Goal: Task Accomplishment & Management: Manage account settings

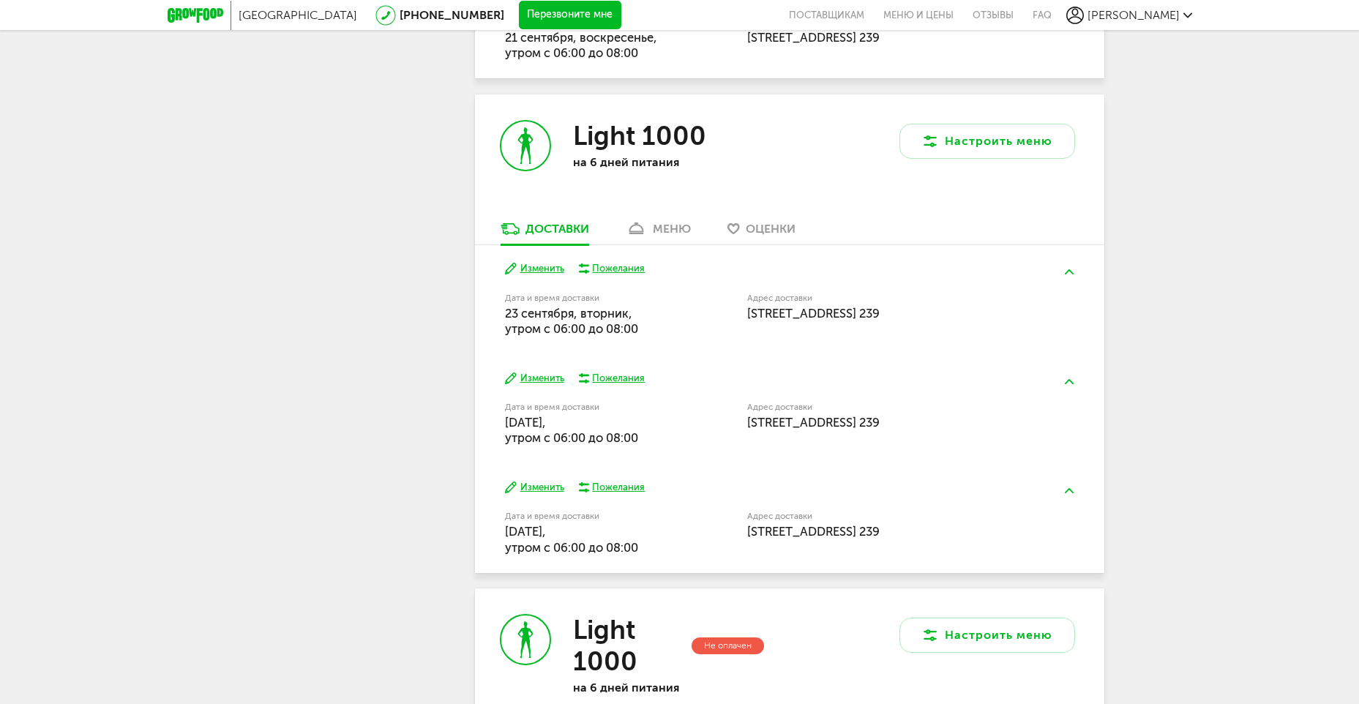
scroll to position [293, 0]
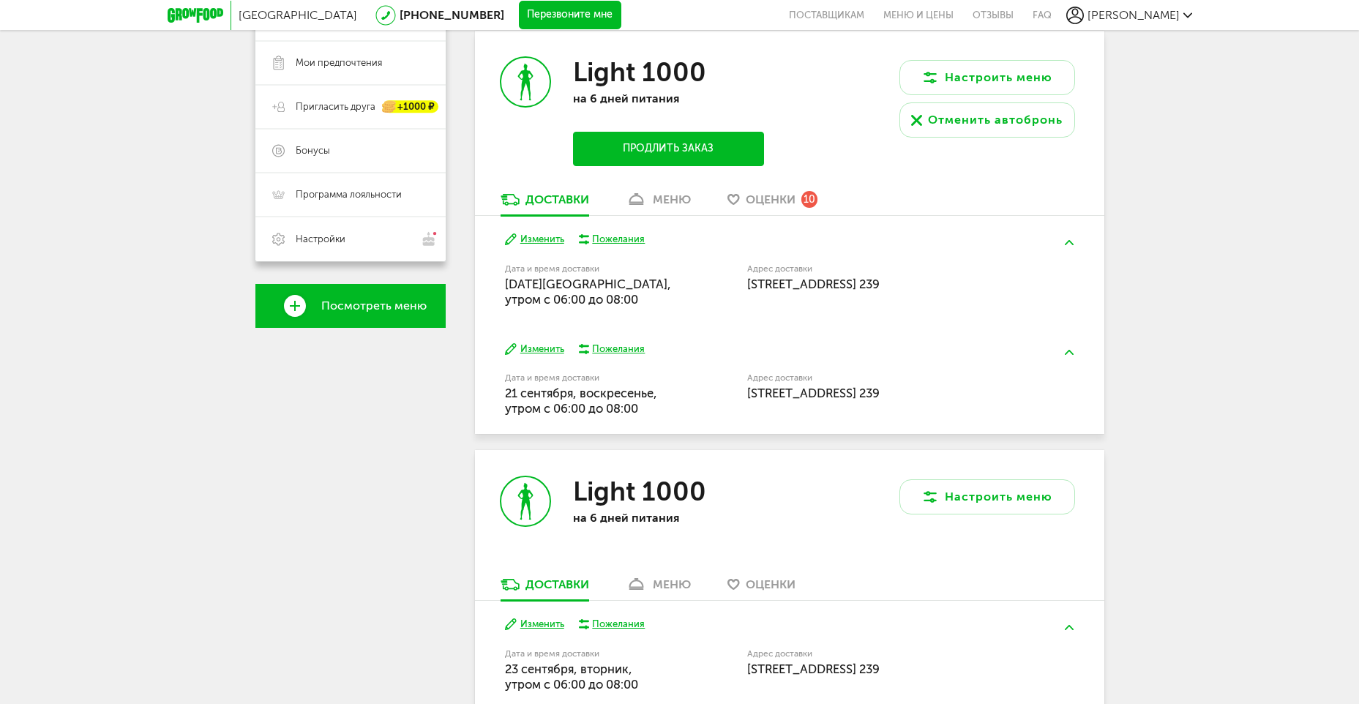
click at [658, 193] on div "меню" at bounding box center [672, 199] width 38 height 14
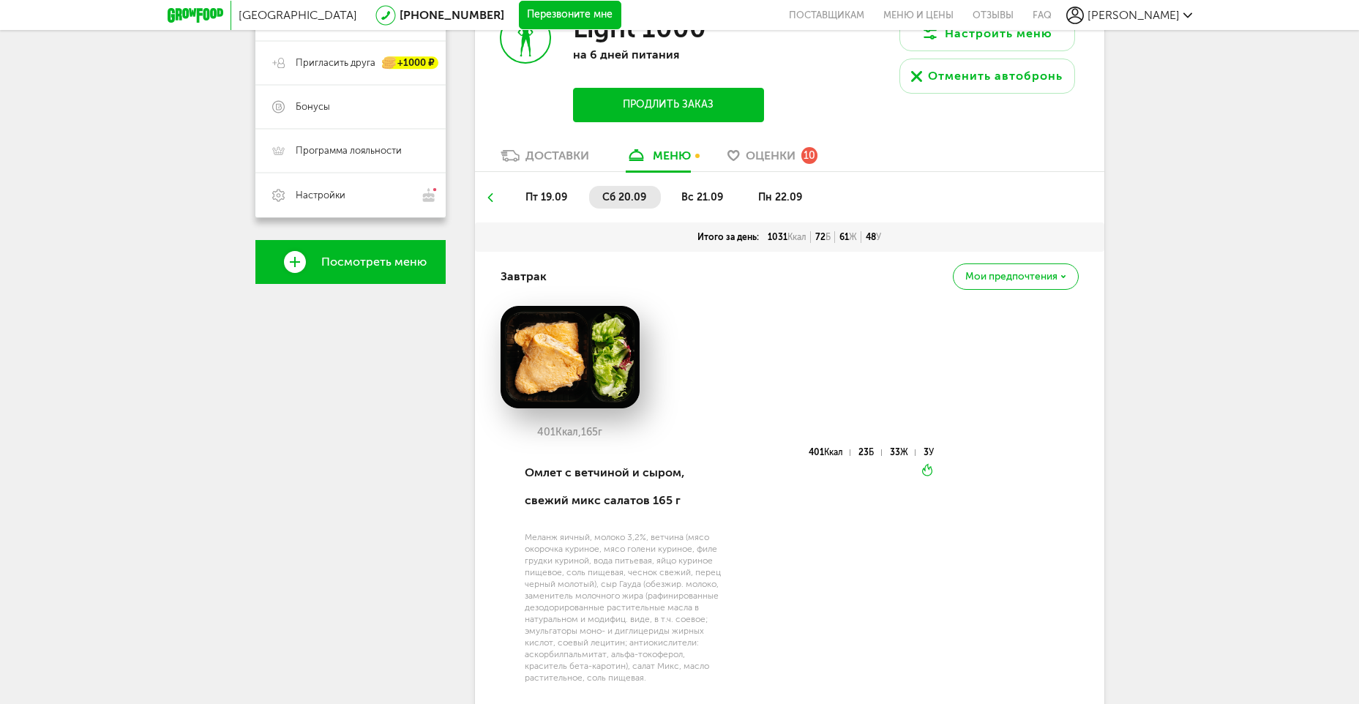
scroll to position [214, 0]
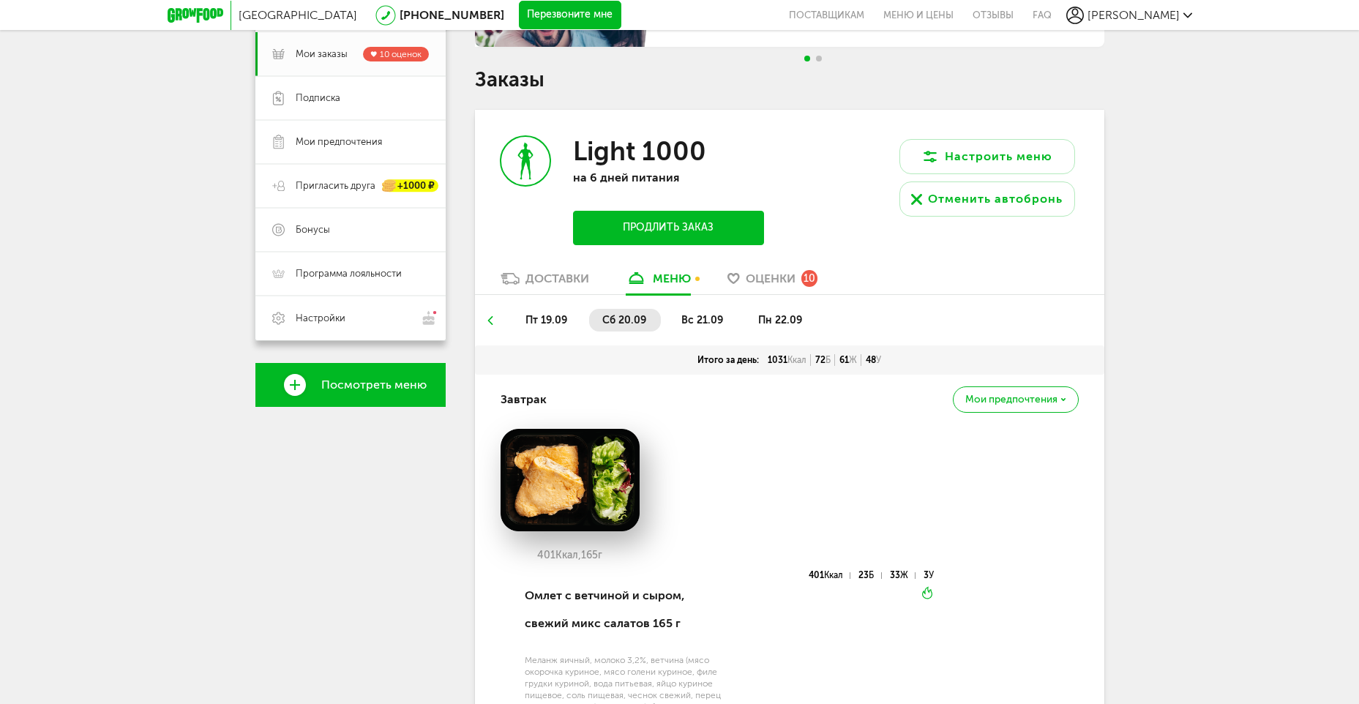
click at [537, 321] on span "пт 19.09" at bounding box center [546, 320] width 42 height 12
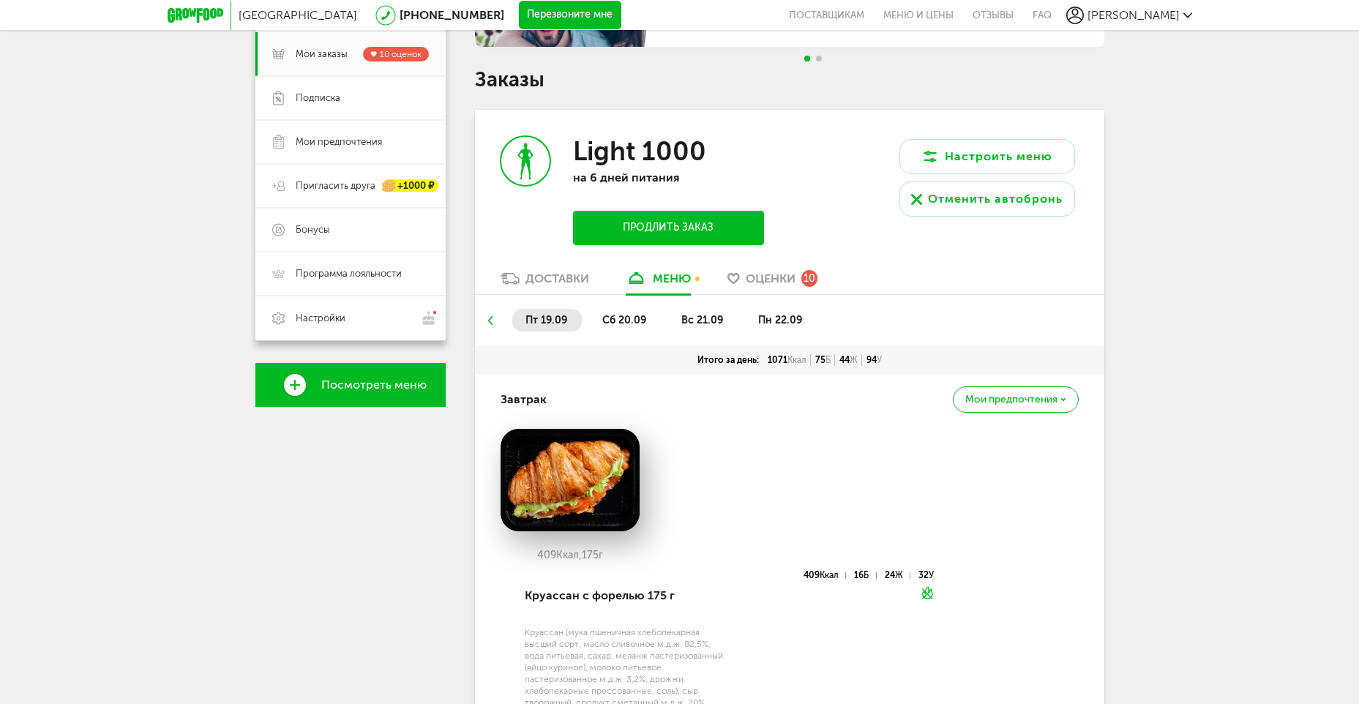
scroll to position [506, 0]
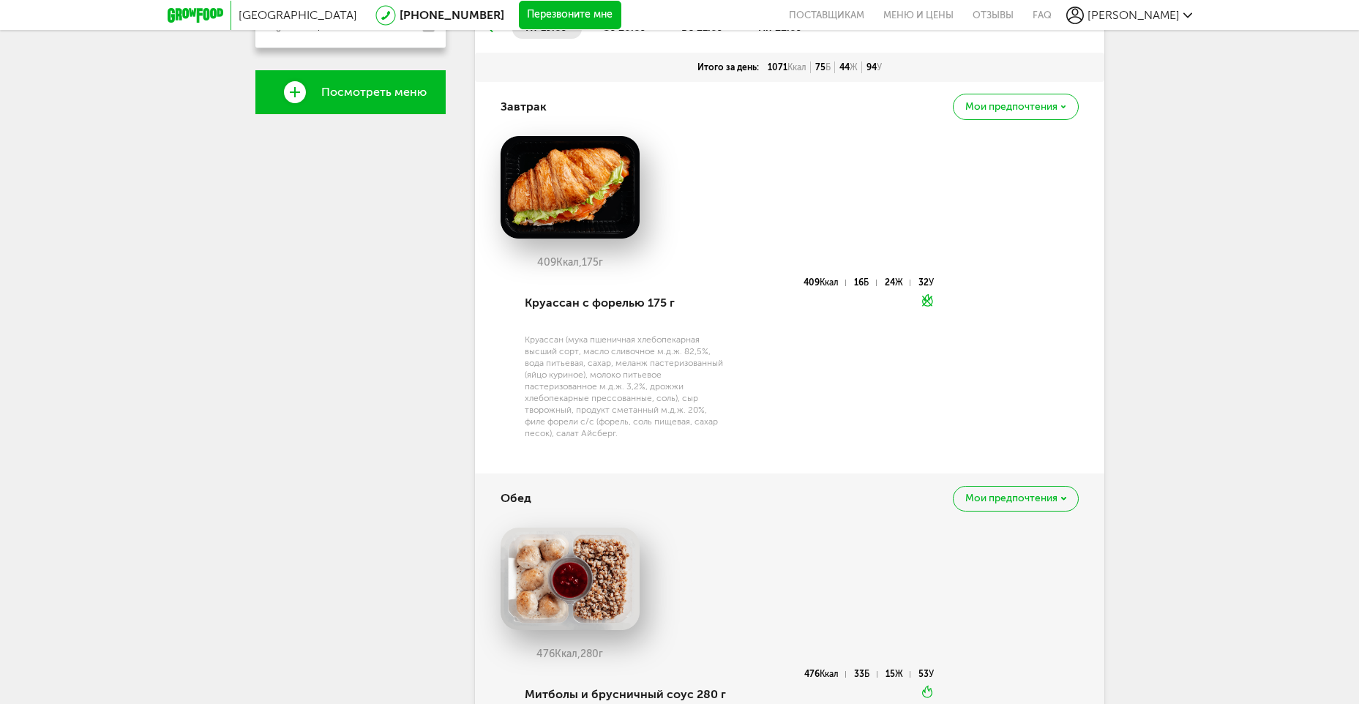
click at [1016, 107] on span "Мои предпочтения" at bounding box center [1011, 107] width 92 height 10
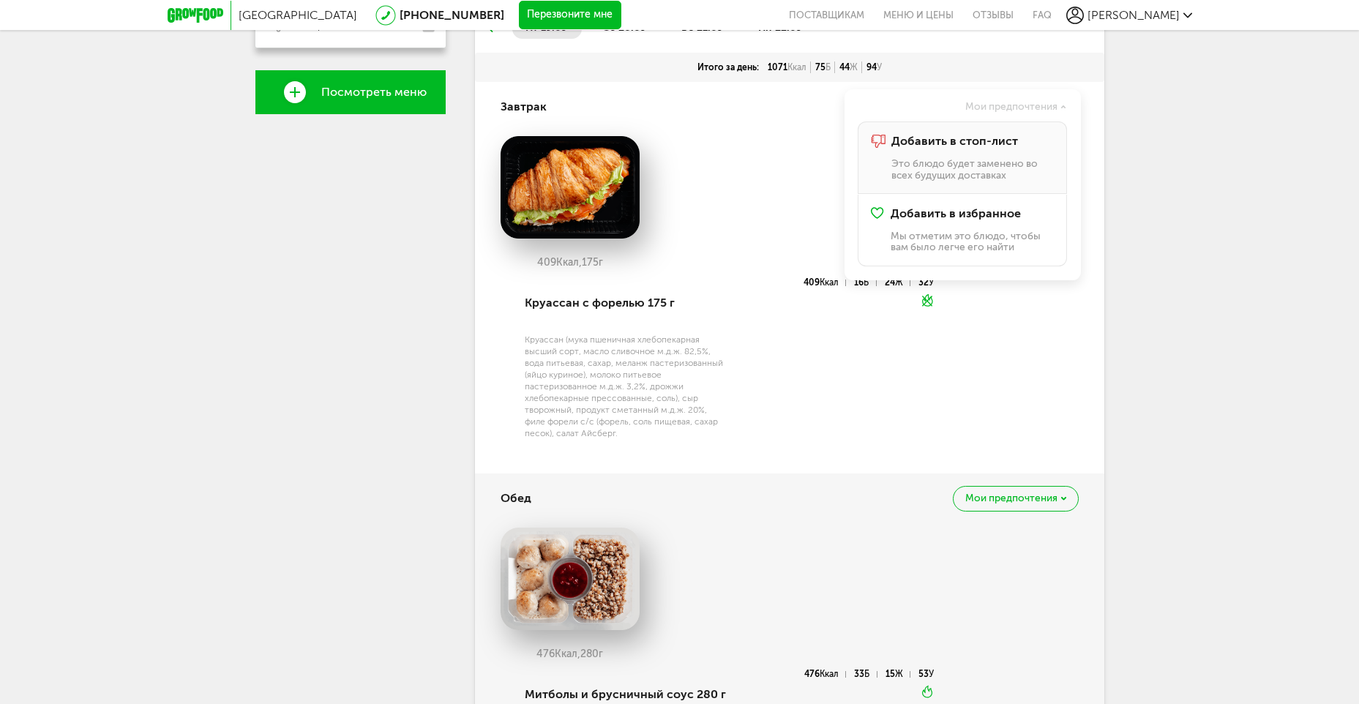
click at [1008, 160] on p "Это блюдо будет заменено во всех будущих доставках" at bounding box center [972, 169] width 162 height 23
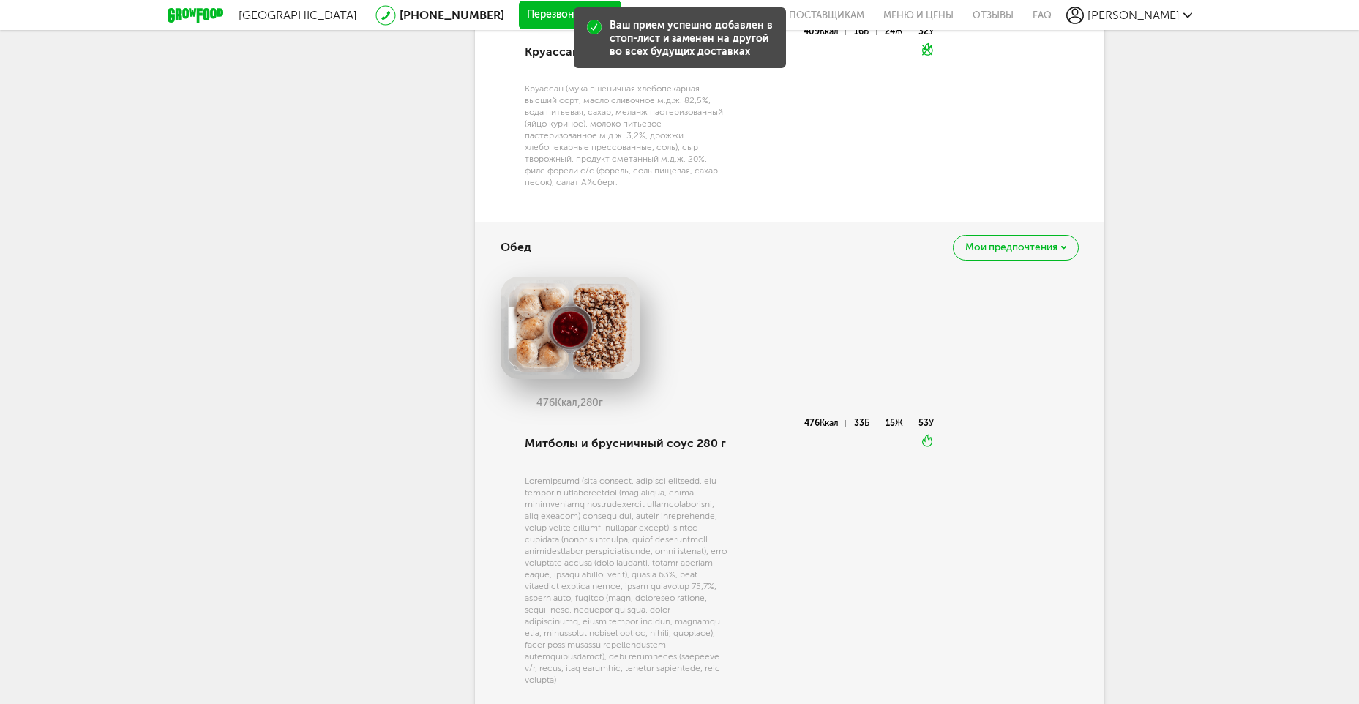
scroll to position [799, 0]
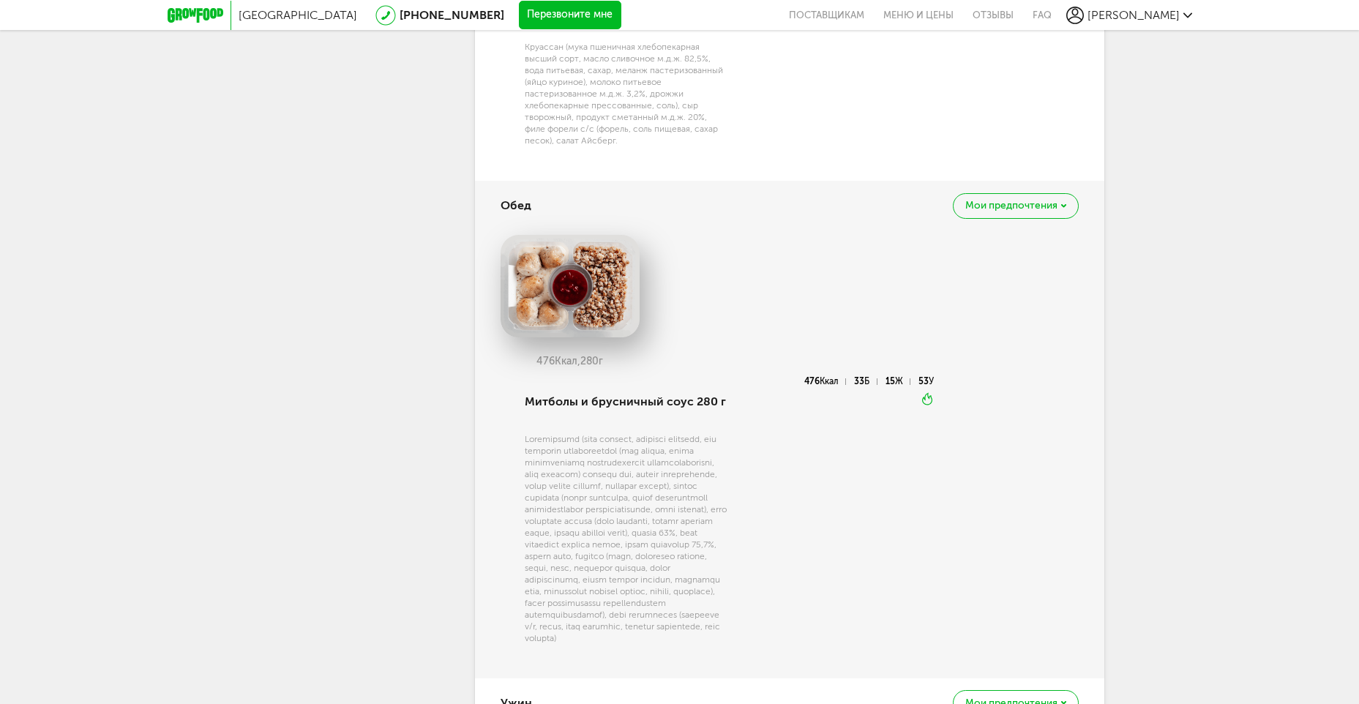
click at [1046, 208] on span "Мои предпочтения" at bounding box center [1011, 205] width 92 height 10
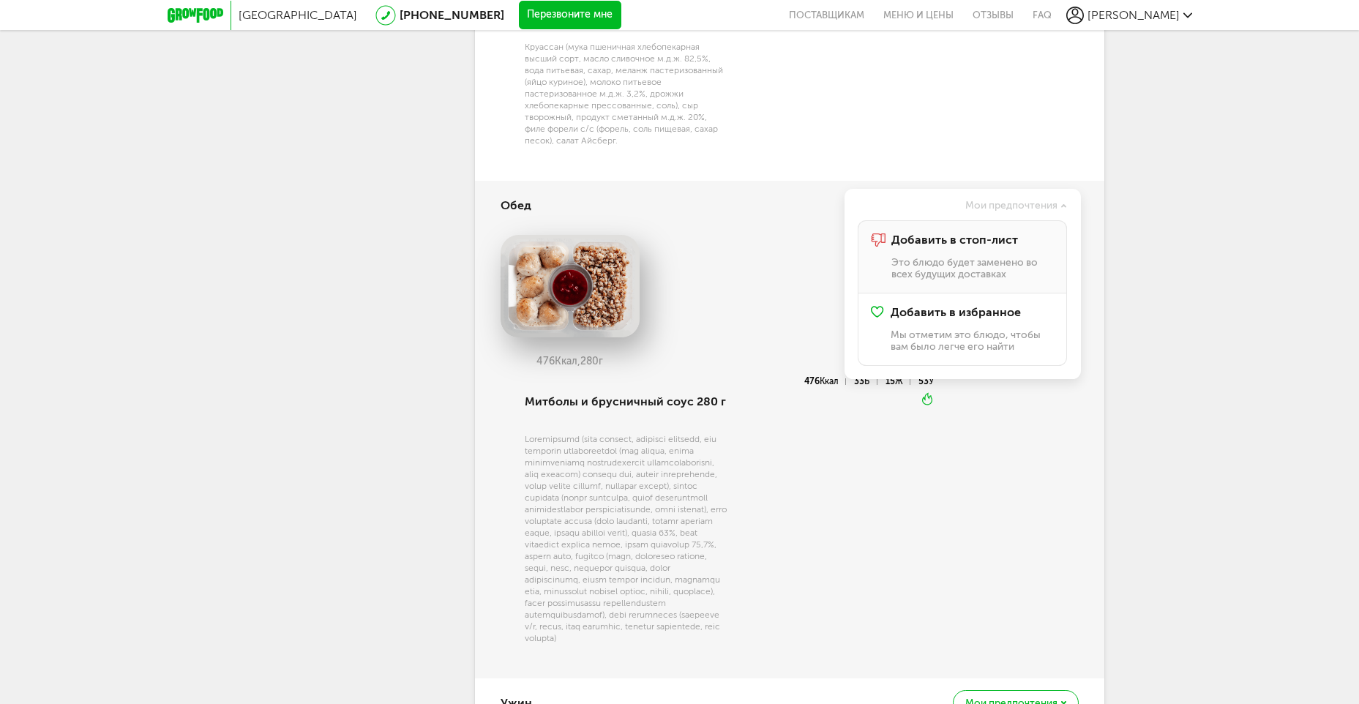
click at [965, 270] on p "Это блюдо будет заменено во всех будущих доставках" at bounding box center [972, 268] width 162 height 23
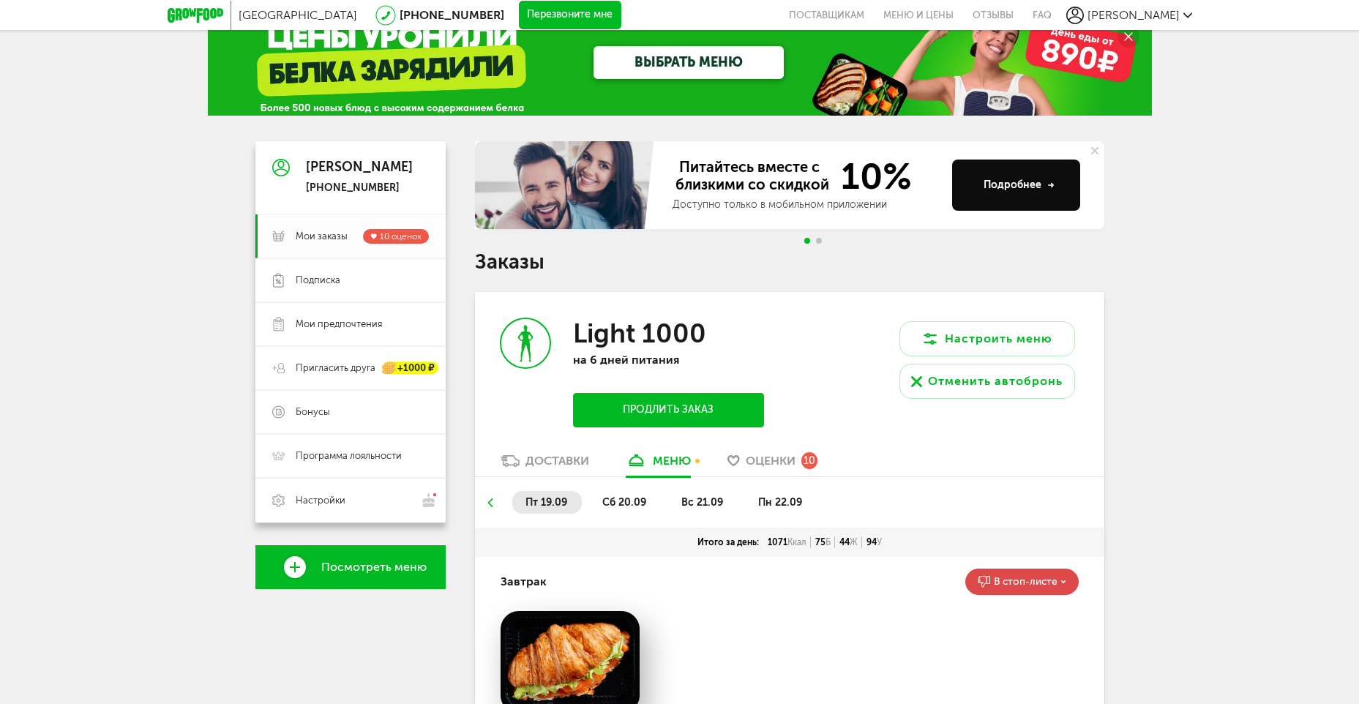
scroll to position [0, 0]
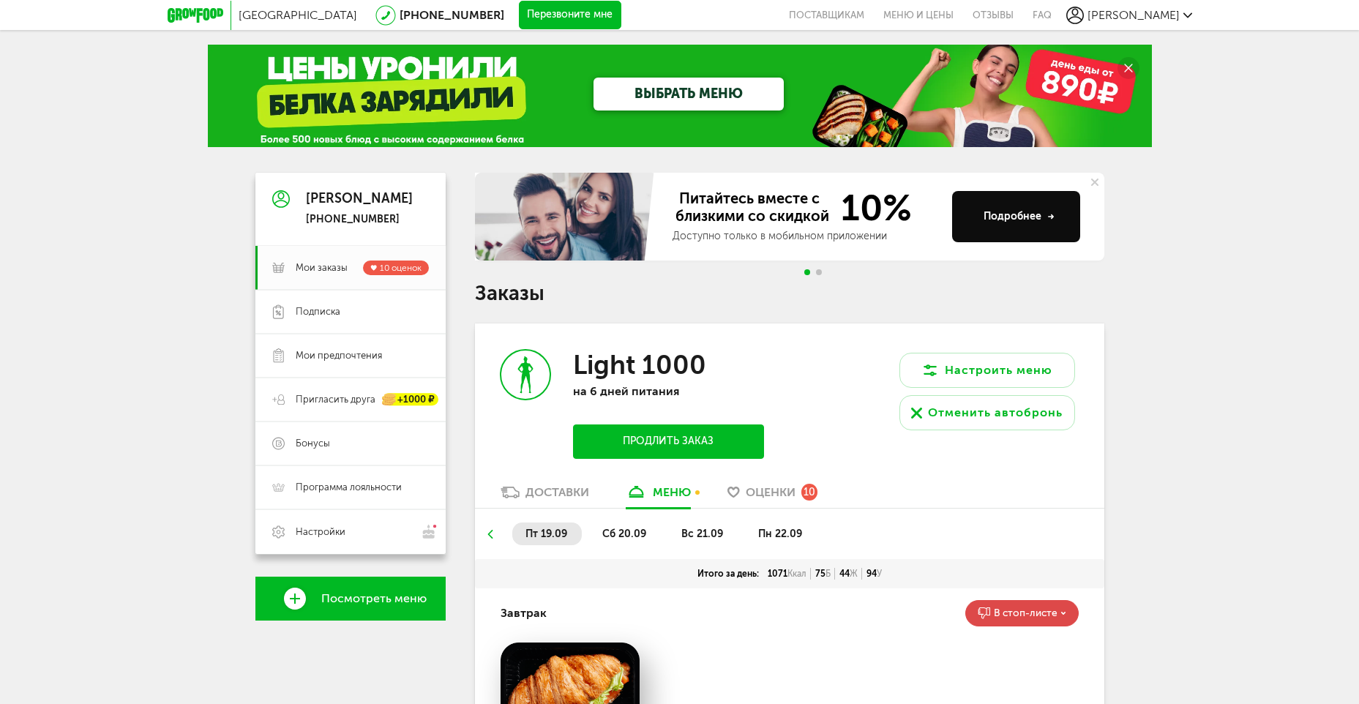
click at [487, 533] on icon at bounding box center [489, 534] width 10 height 9
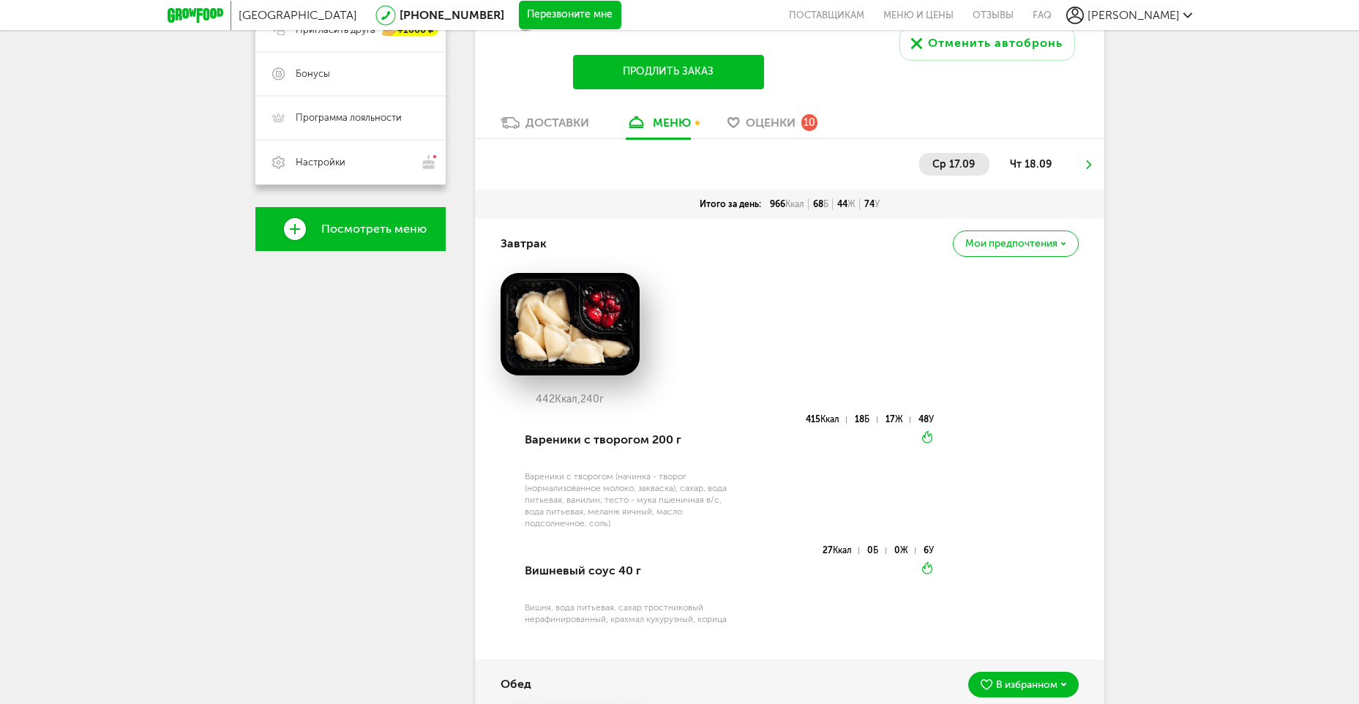
scroll to position [366, 0]
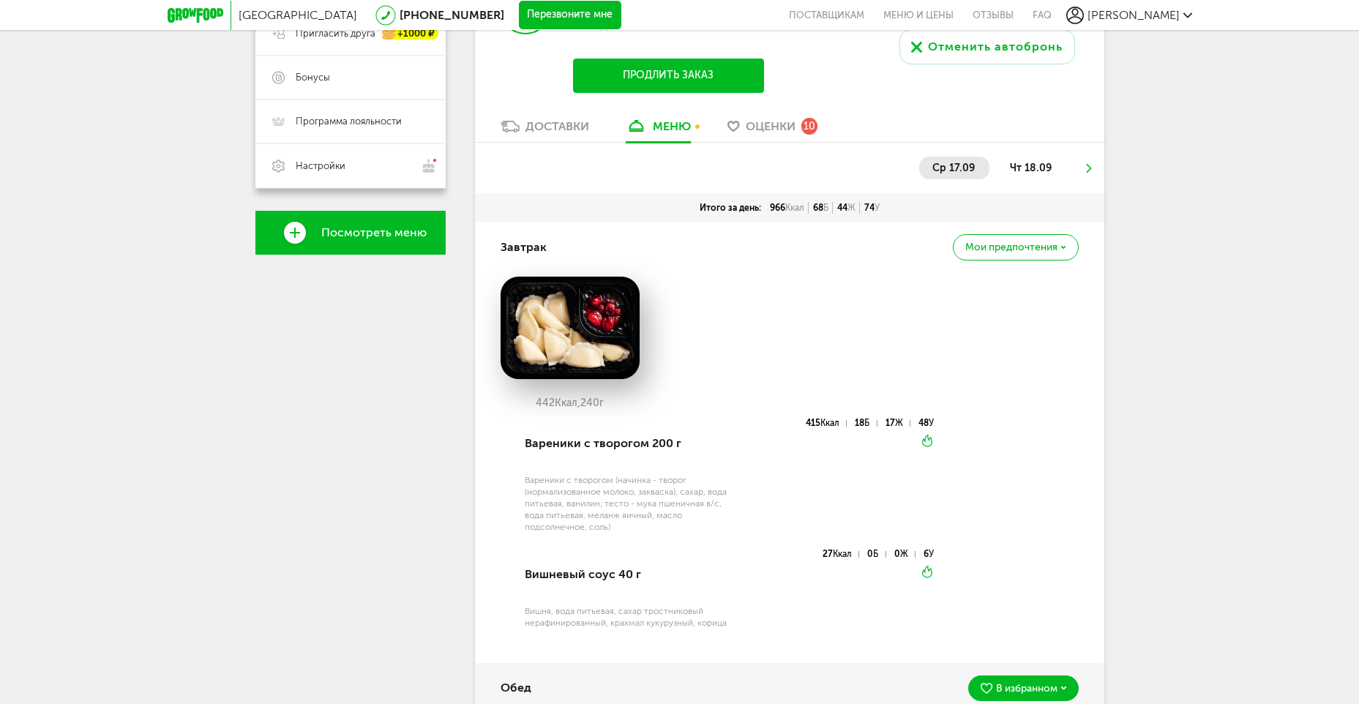
click at [1029, 168] on span "чт 18.09" at bounding box center [1031, 168] width 42 height 12
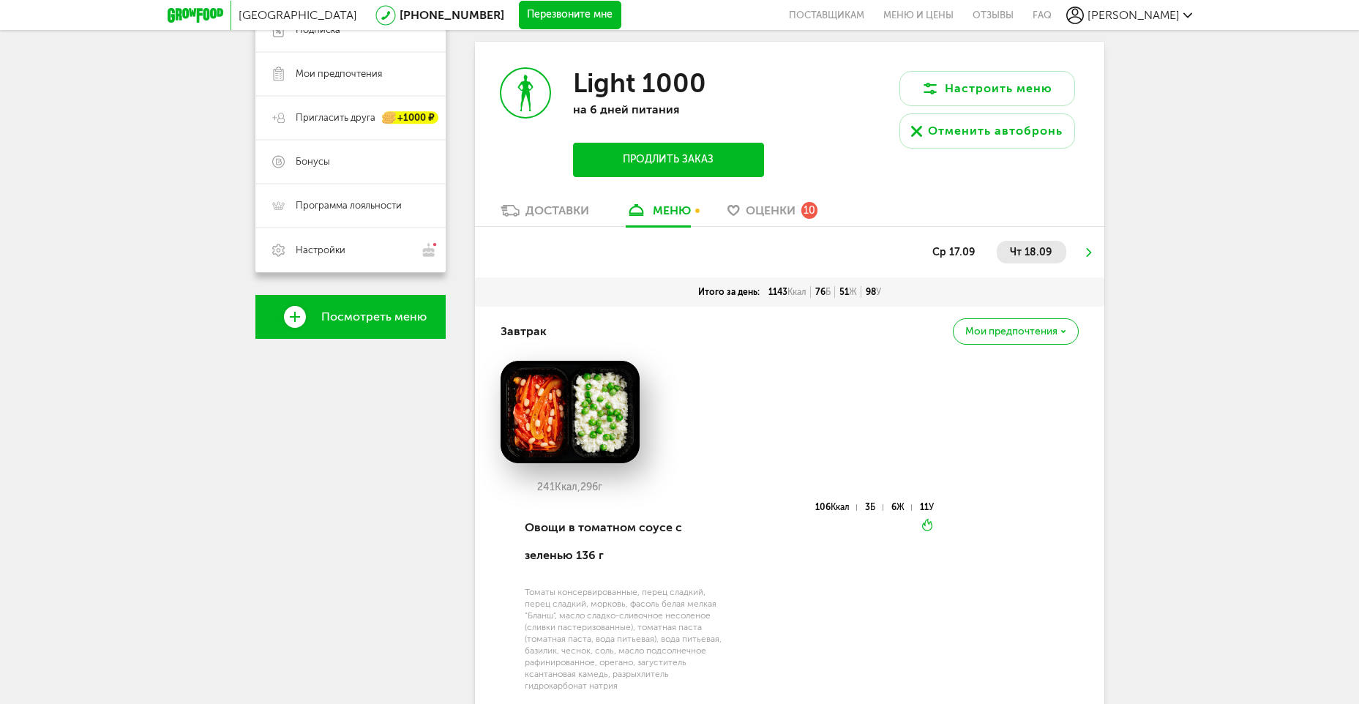
scroll to position [146, 0]
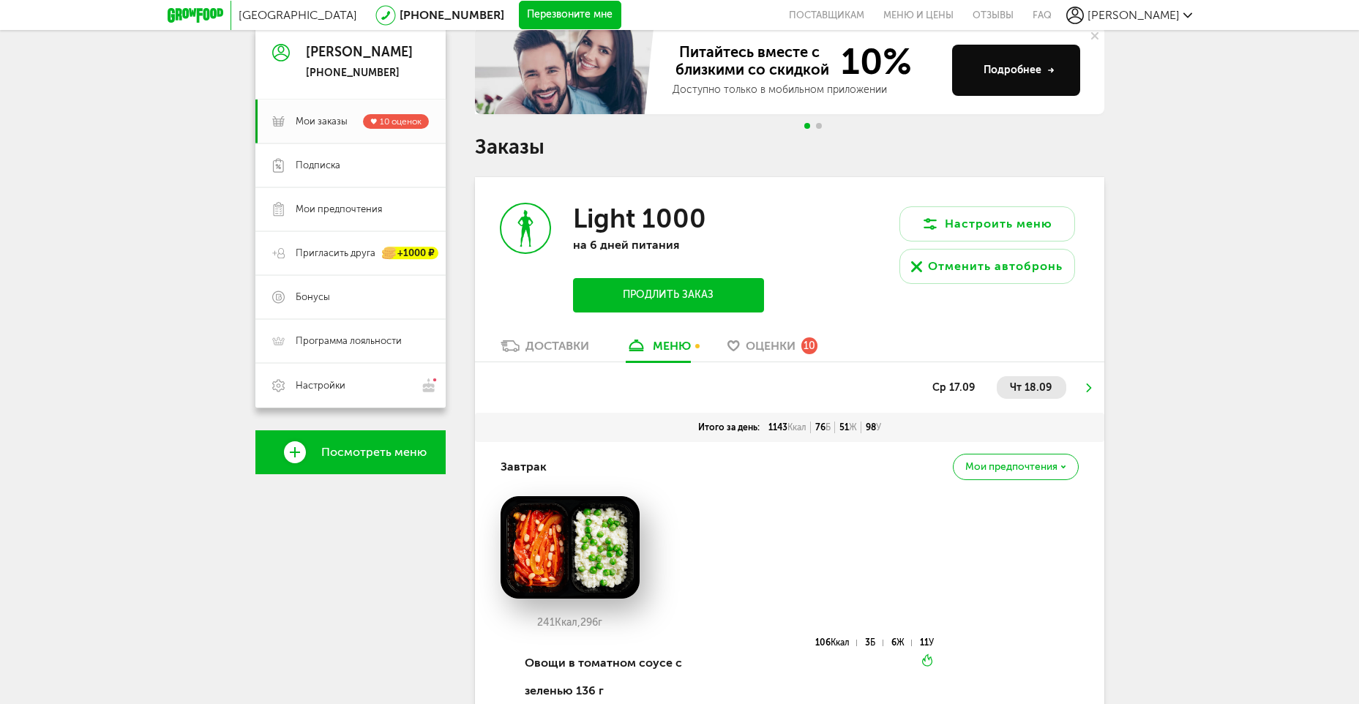
click at [1088, 388] on icon at bounding box center [1088, 387] width 10 height 9
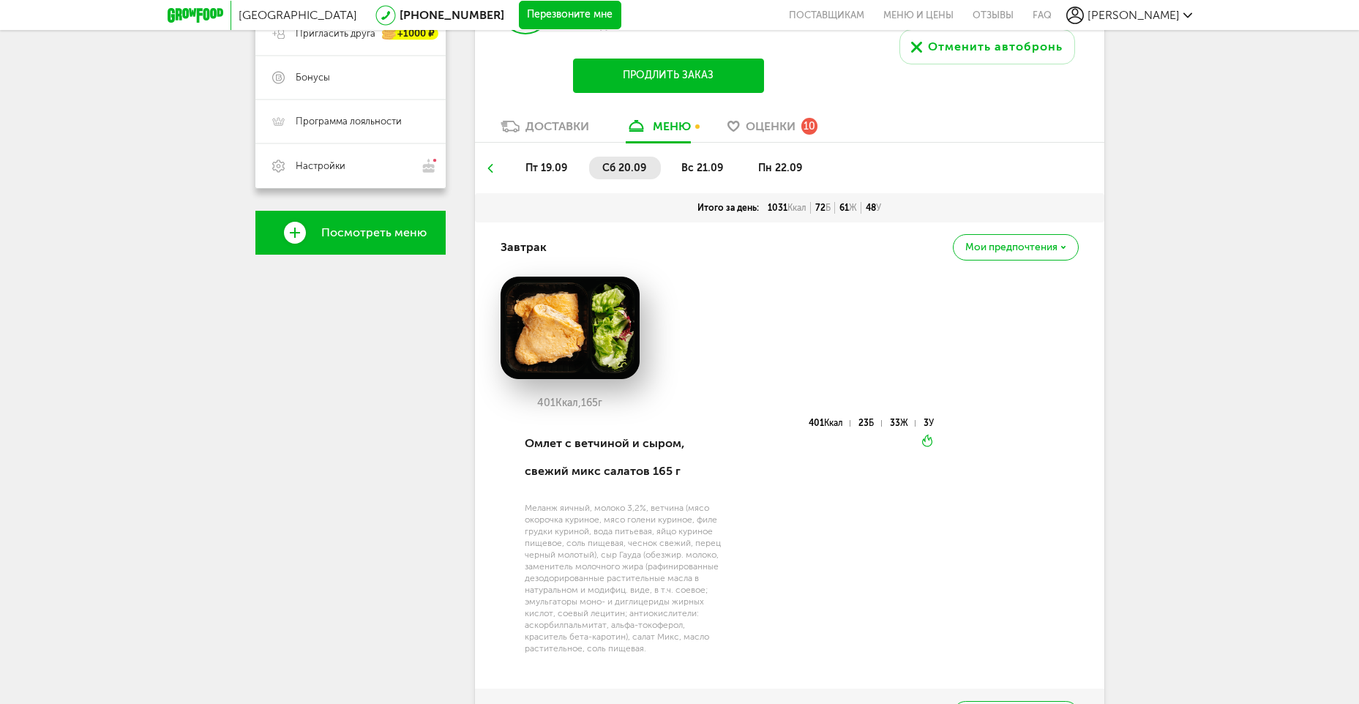
scroll to position [0, 0]
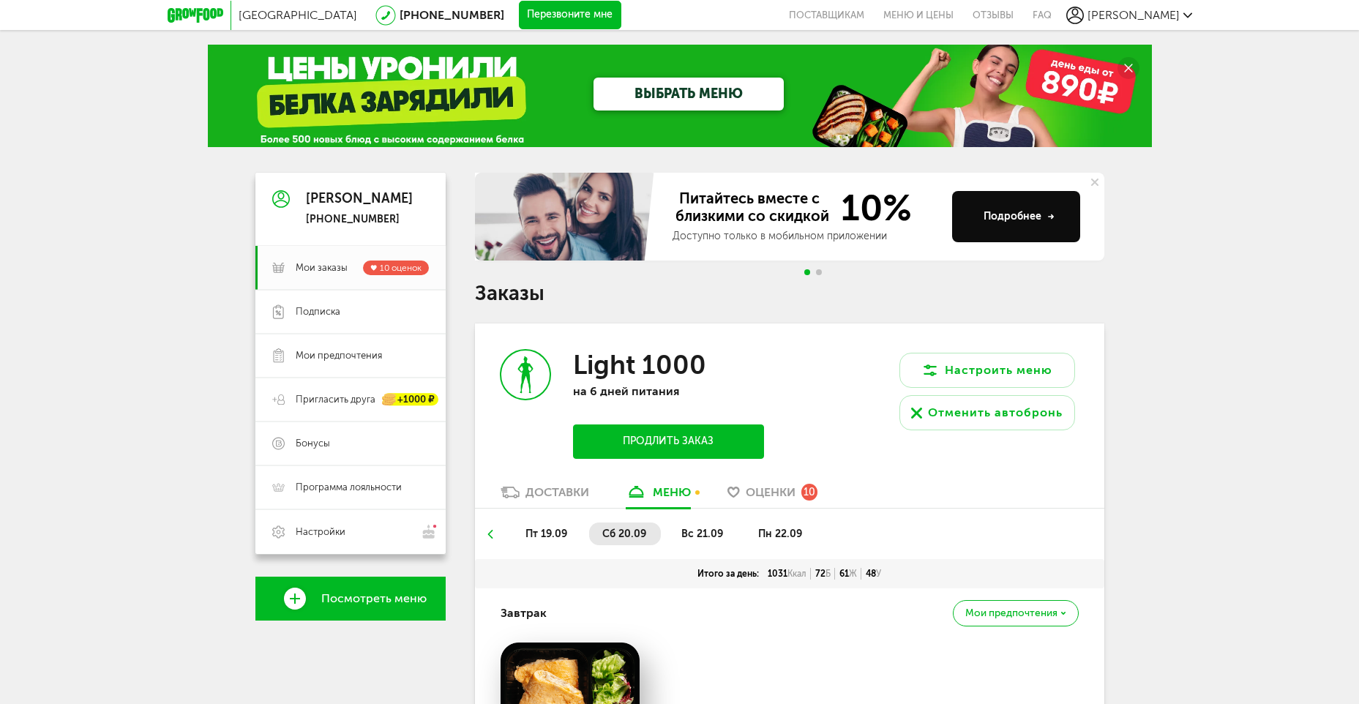
click at [716, 530] on span "вс 21.09" at bounding box center [702, 533] width 42 height 12
